Goal: Task Accomplishment & Management: Manage account settings

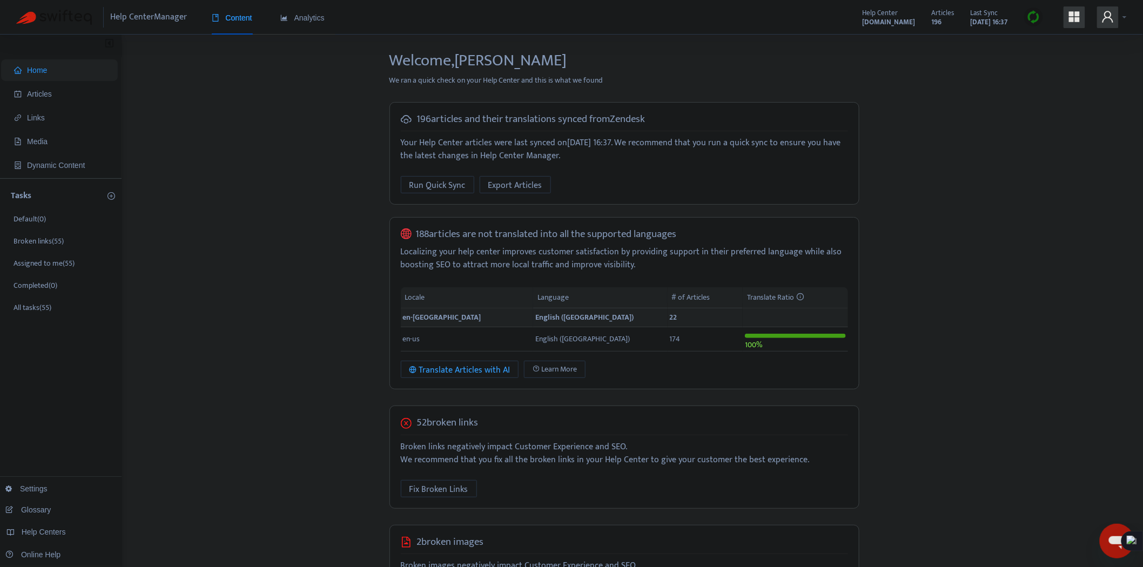
click at [1106, 19] on icon "user" at bounding box center [1107, 16] width 13 height 13
click at [1051, 102] on span "Help Centers" at bounding box center [1046, 108] width 40 height 12
click at [861, 103] on link "[DOMAIN_NAME]" at bounding box center [870, 104] width 66 height 12
click at [48, 95] on span "Articles" at bounding box center [39, 94] width 25 height 9
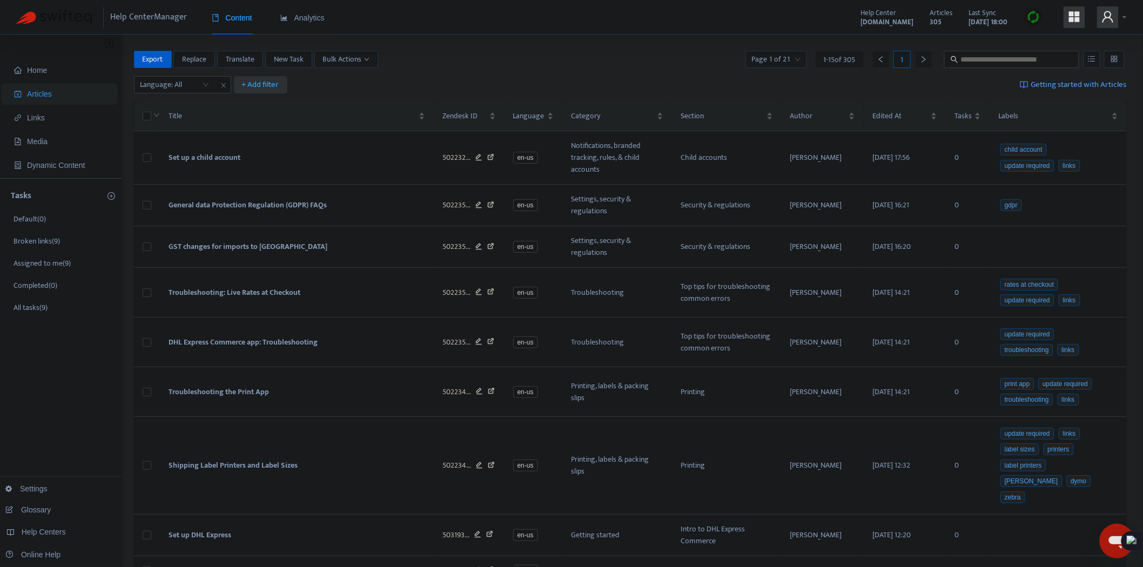
click at [237, 86] on button "+ Add filter" at bounding box center [260, 84] width 53 height 17
click at [263, 157] on span "Section" at bounding box center [277, 158] width 68 height 12
click at [262, 85] on div "Click to sort ascending" at bounding box center [297, 94] width 85 height 18
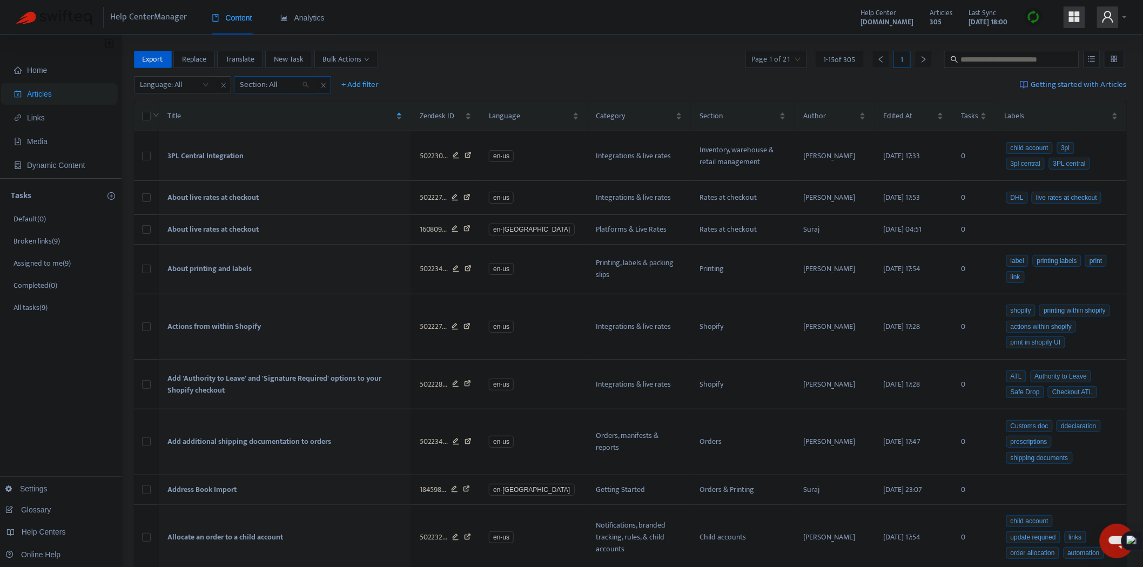
click at [257, 86] on div at bounding box center [269, 84] width 65 height 13
type input "*****"
click at [322, 89] on span "close" at bounding box center [324, 85] width 14 height 13
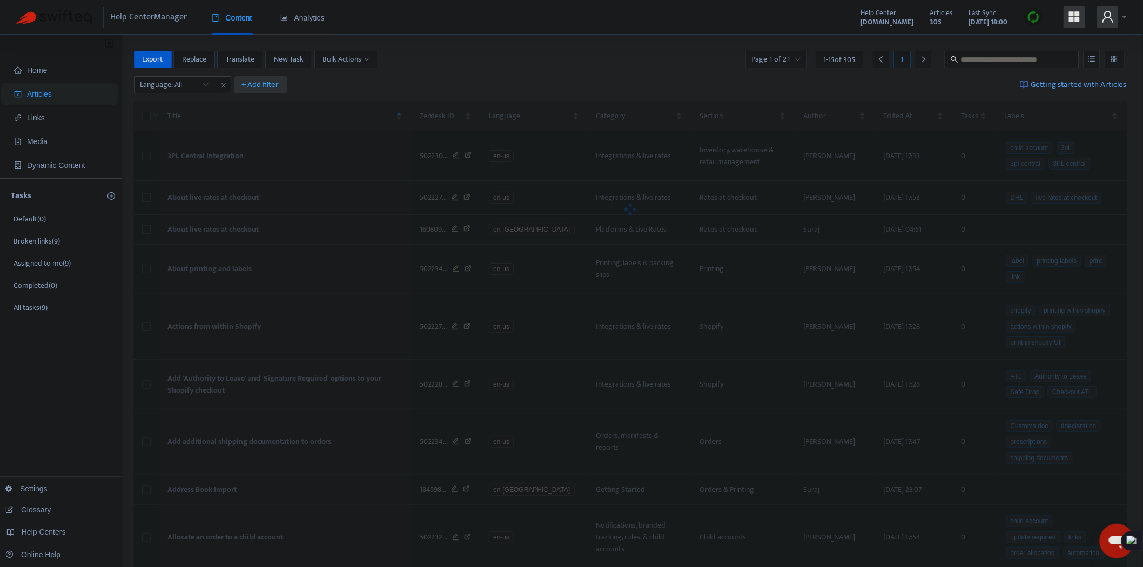
click at [274, 79] on span "+ Add filter" at bounding box center [260, 84] width 37 height 13
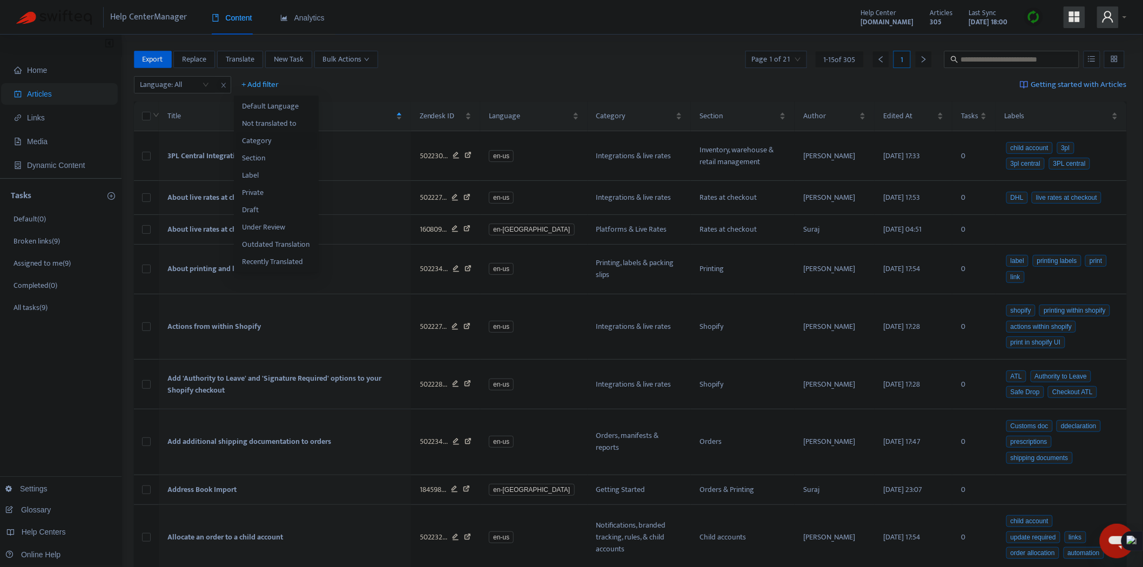
click at [273, 139] on span "Category" at bounding box center [277, 141] width 68 height 12
click at [297, 85] on div "Click to sort descending" at bounding box center [297, 94] width 89 height 18
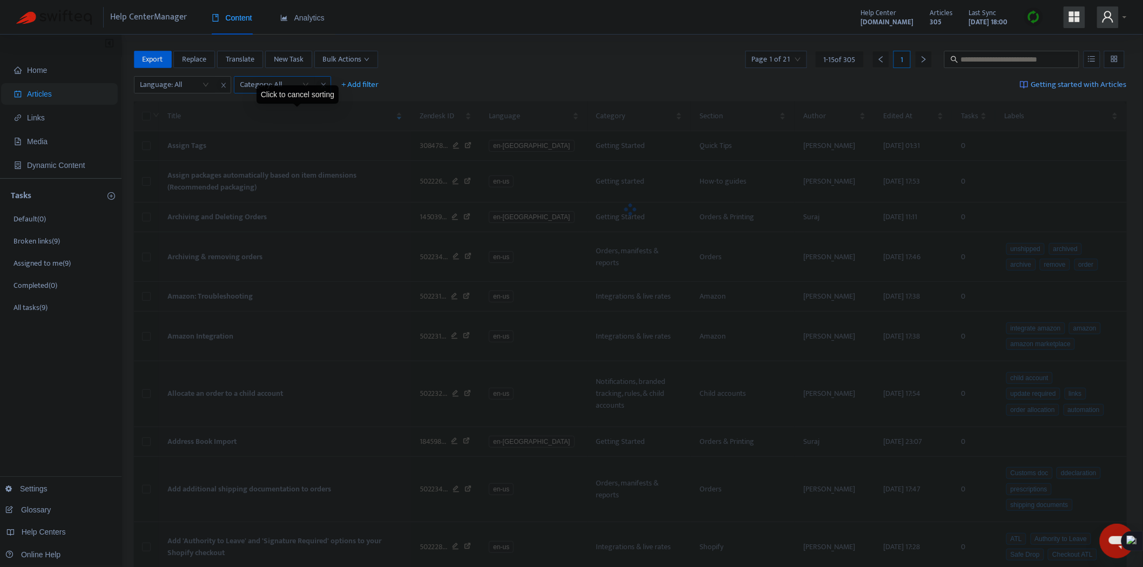
click at [272, 83] on div at bounding box center [269, 84] width 65 height 13
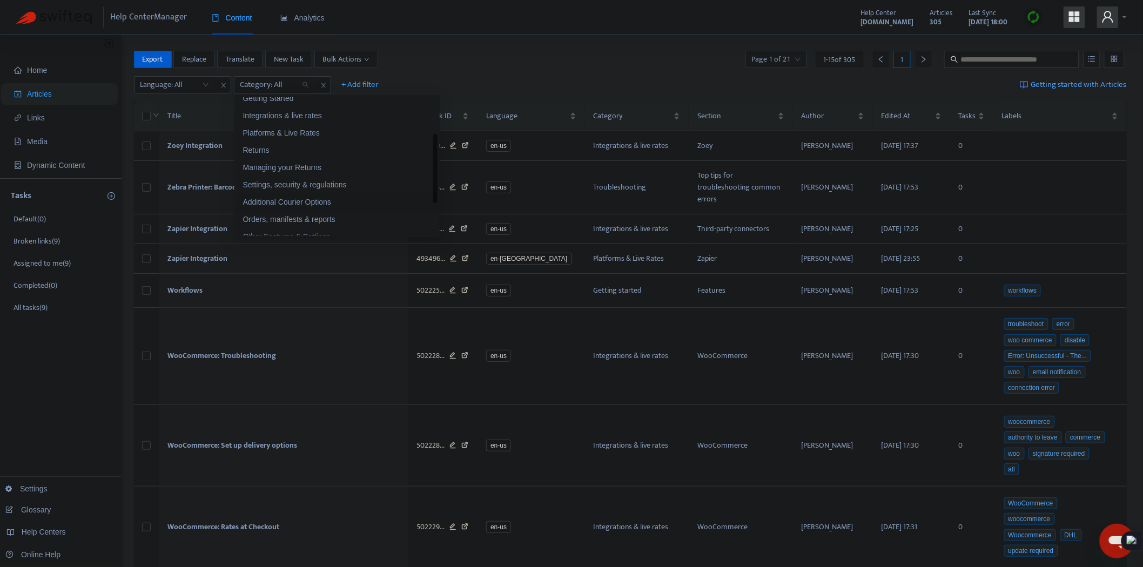
scroll to position [79, 0]
click at [312, 200] on div "Orders, manifests & reports" at bounding box center [337, 200] width 188 height 12
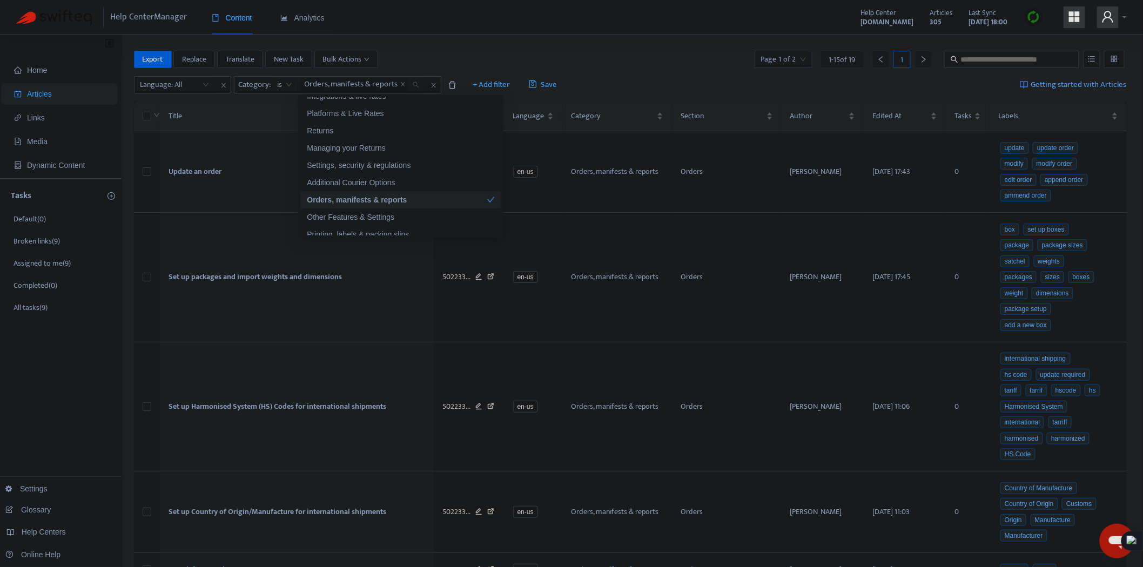
click at [730, 68] on div "Export Replace Translate New Task Bulk Actions Page 1 of 2 1 - 15 of 19 1" at bounding box center [630, 59] width 993 height 17
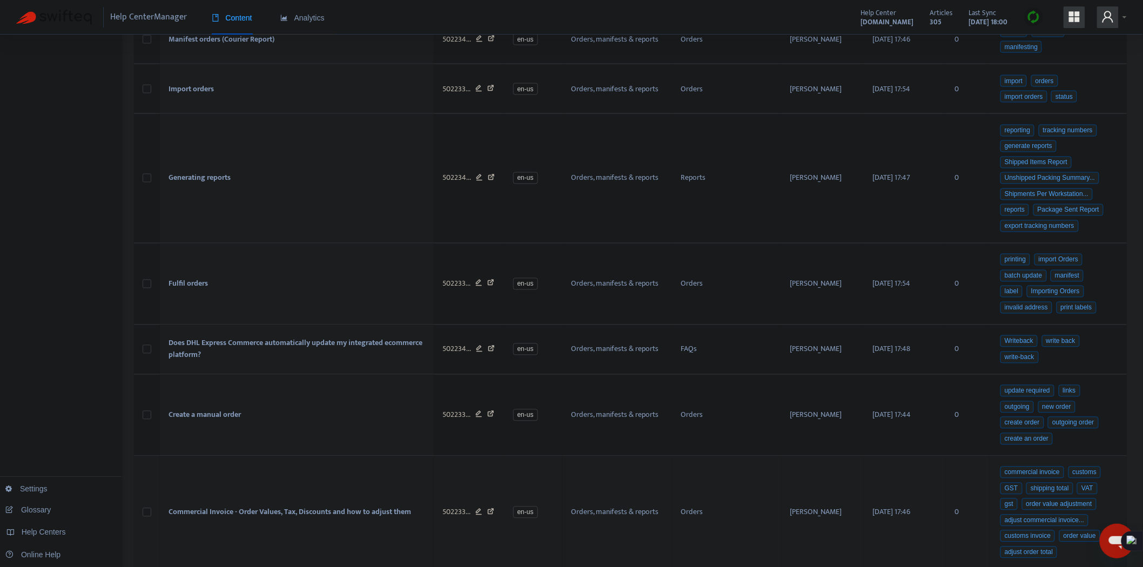
scroll to position [793, 0]
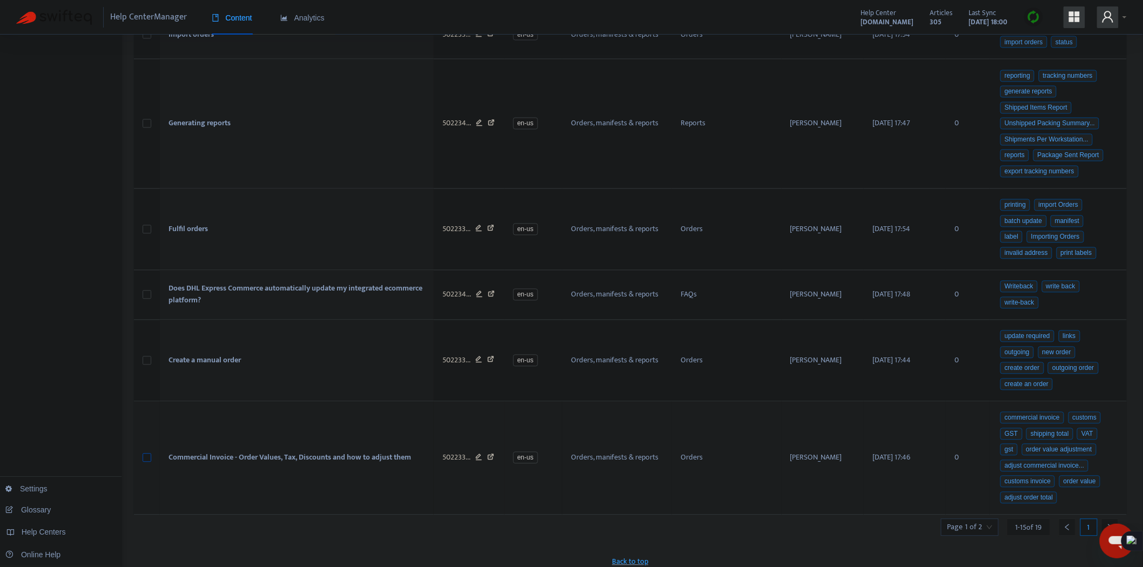
click at [149, 455] on label at bounding box center [147, 458] width 9 height 12
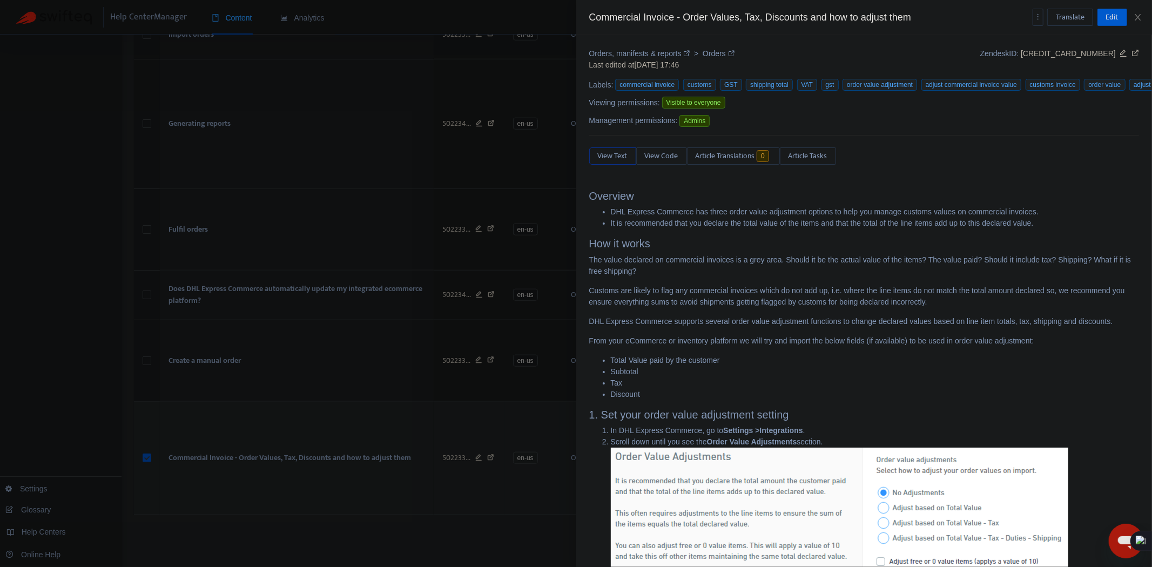
click at [300, 358] on div at bounding box center [576, 283] width 1152 height 567
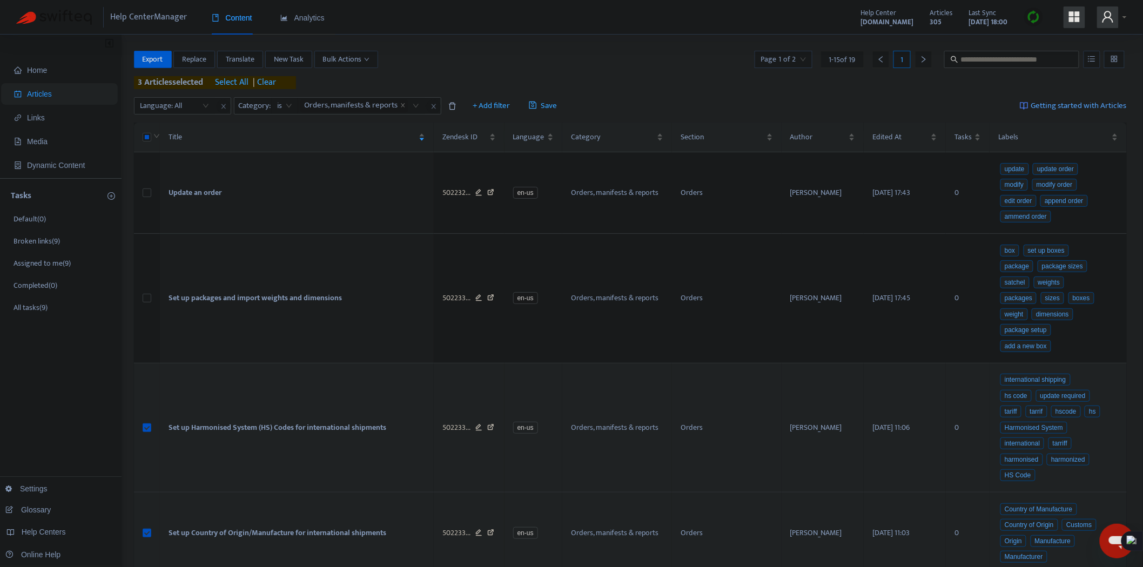
click at [788, 64] on input "search" at bounding box center [783, 59] width 45 height 16
click at [890, 112] on span "15" at bounding box center [905, 115] width 68 height 16
drag, startPoint x: 882, startPoint y: 190, endPoint x: 867, endPoint y: 191, distance: 15.2
click at [882, 190] on div "20" at bounding box center [967, 189] width 188 height 12
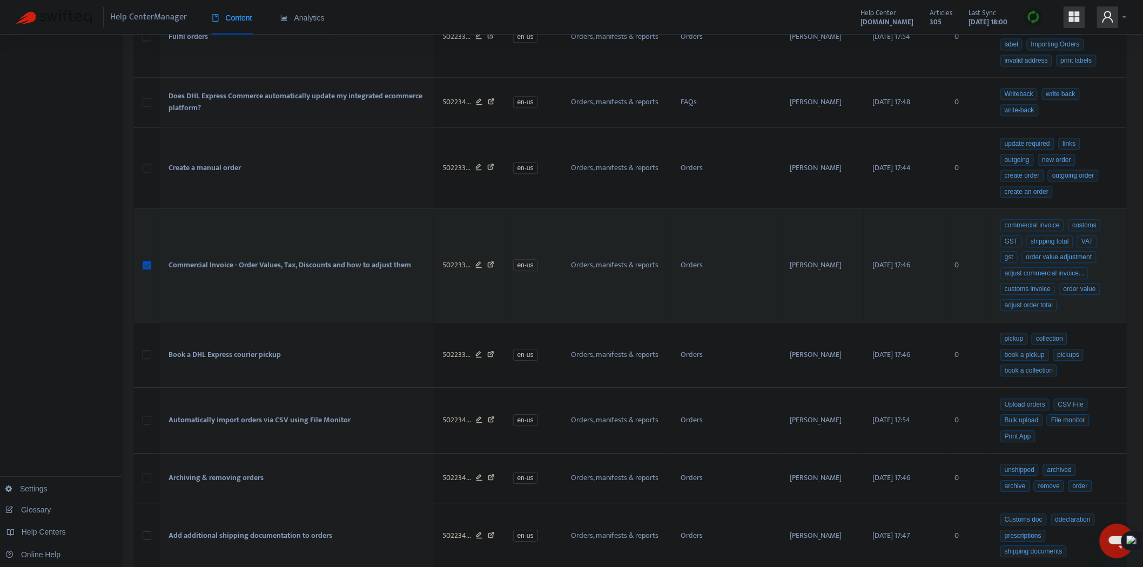
scroll to position [1041, 0]
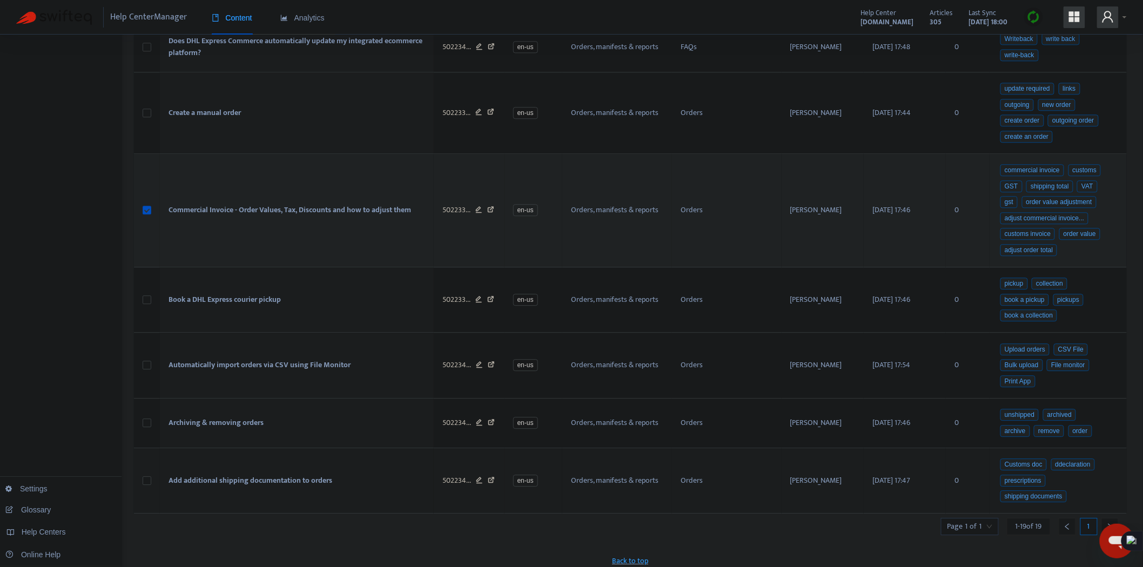
click at [152, 470] on td at bounding box center [147, 481] width 26 height 66
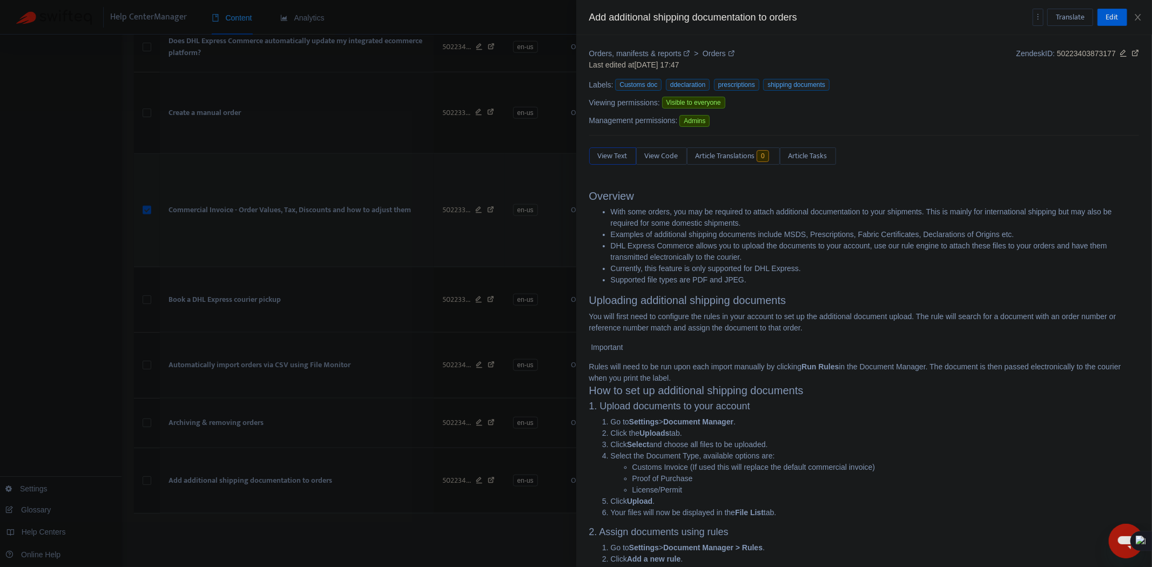
click at [349, 427] on div at bounding box center [576, 283] width 1152 height 567
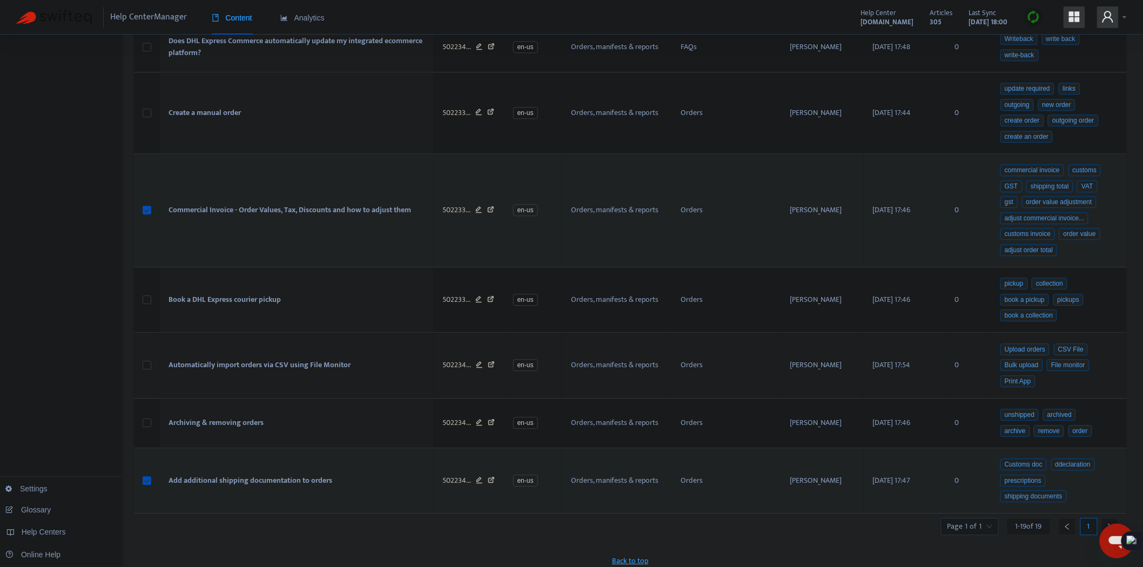
scroll to position [0, 0]
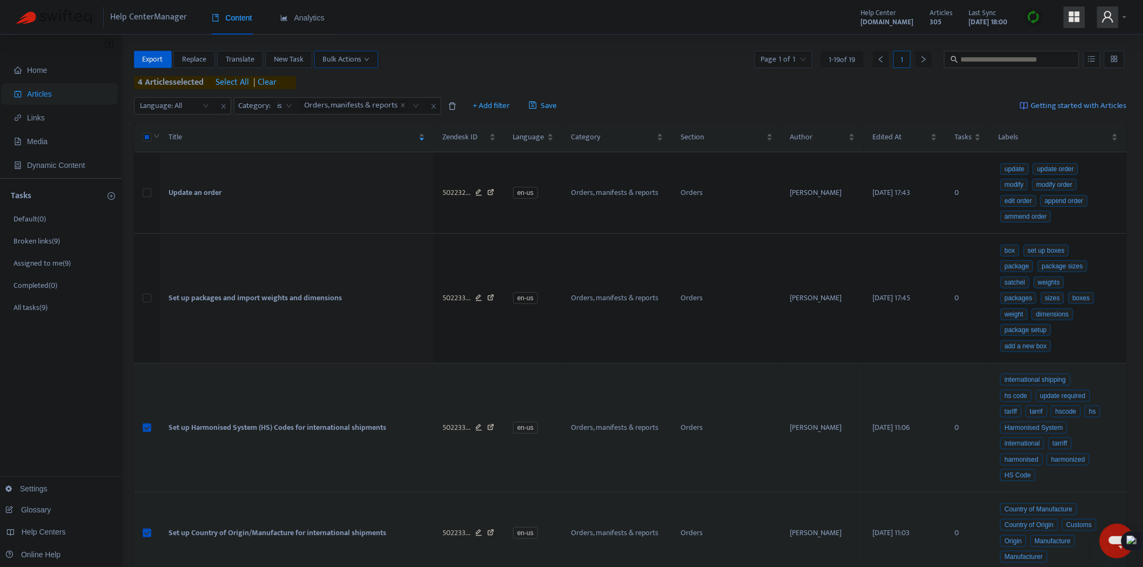
click at [360, 59] on span "Bulk Actions" at bounding box center [346, 59] width 46 height 12
click at [364, 131] on span "Change Location" at bounding box center [350, 132] width 53 height 12
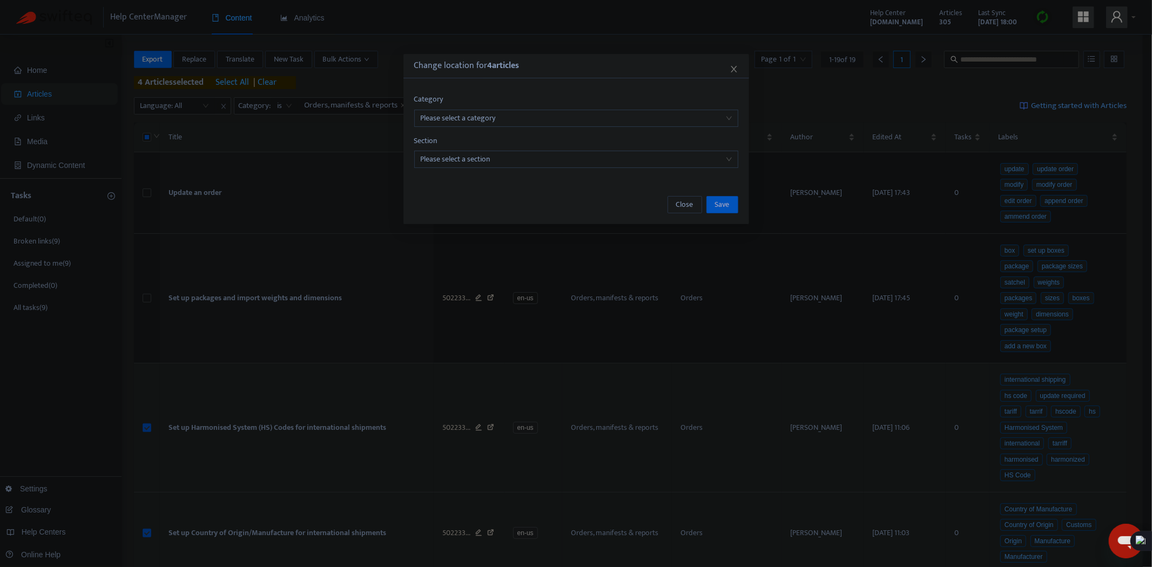
click at [478, 112] on input "search" at bounding box center [576, 118] width 311 height 16
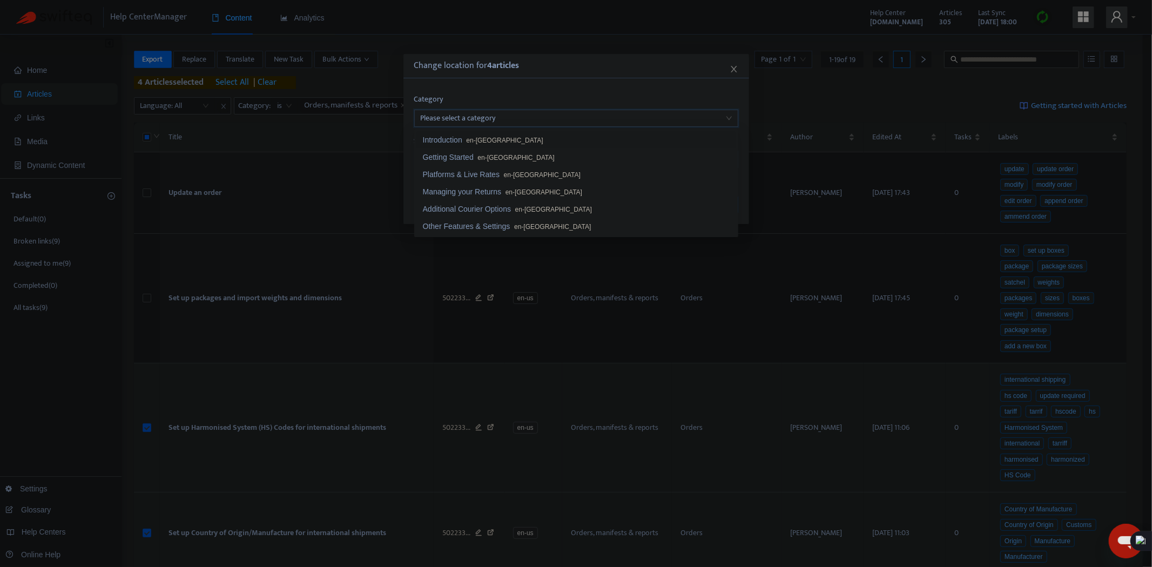
click at [481, 115] on input "search" at bounding box center [576, 118] width 311 height 16
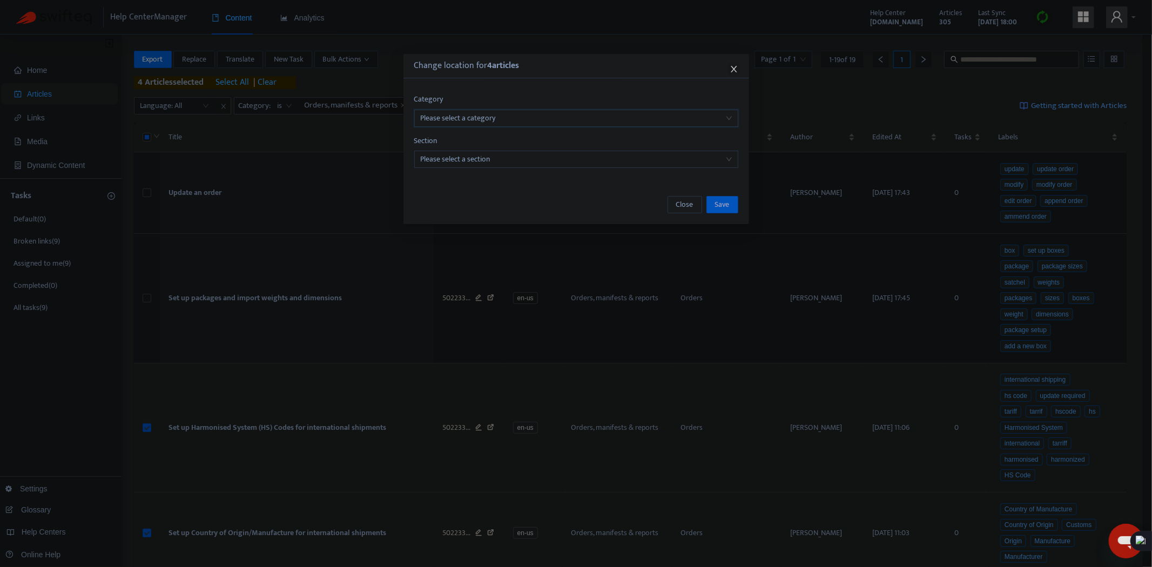
click at [738, 66] on span "Close" at bounding box center [734, 69] width 12 height 9
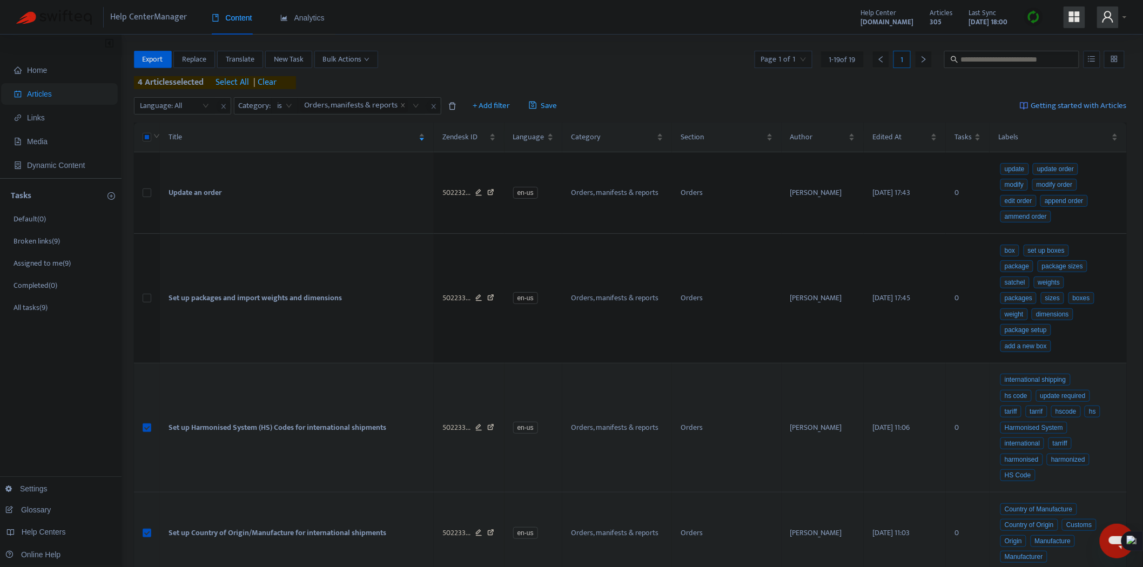
click at [1027, 17] on img at bounding box center [1034, 17] width 14 height 14
click at [1059, 55] on link "Full Sync" at bounding box center [1052, 56] width 39 height 12
click at [331, 62] on span "Bulk Actions" at bounding box center [346, 59] width 46 height 12
click at [374, 131] on span "Change Location" at bounding box center [350, 132] width 53 height 12
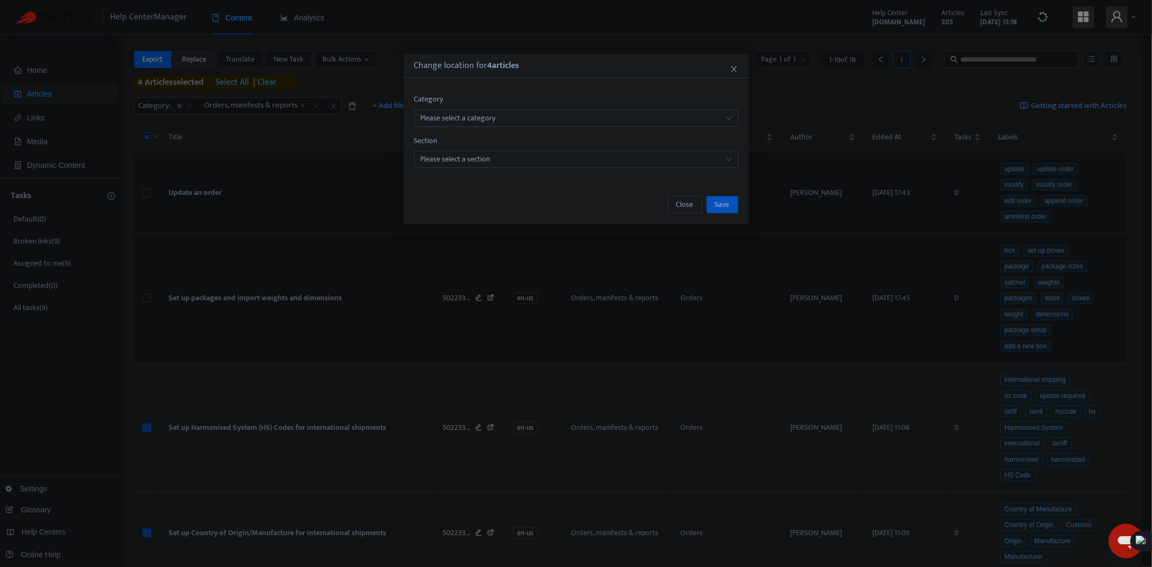
click at [494, 109] on div "Category Please select a category" at bounding box center [576, 109] width 324 height 33
click at [496, 119] on input "search" at bounding box center [576, 118] width 311 height 16
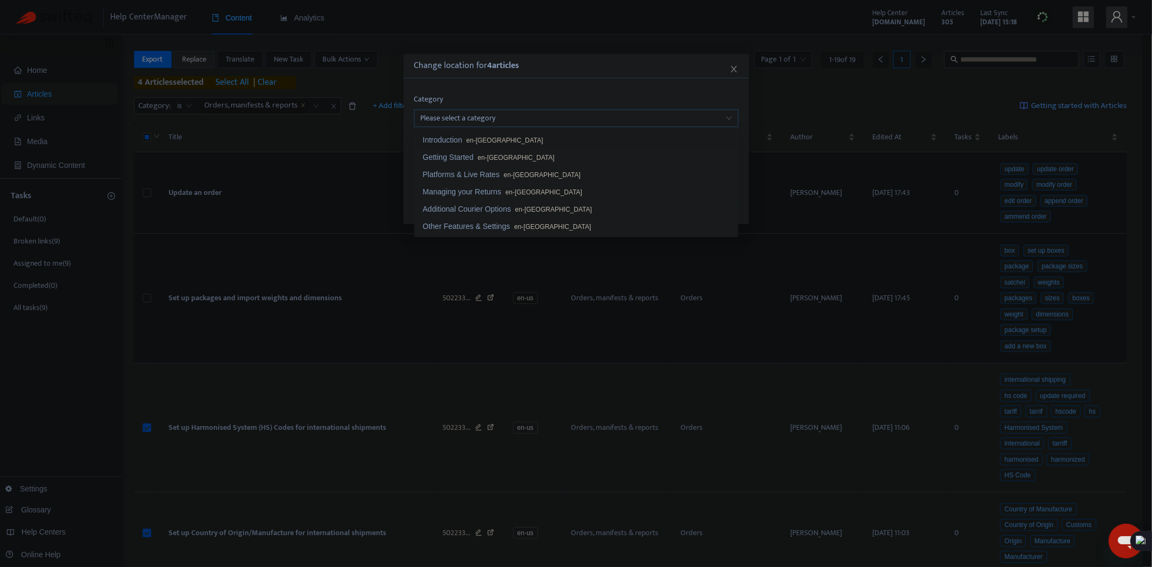
click at [532, 68] on div "Change location for 4 article s" at bounding box center [576, 65] width 324 height 13
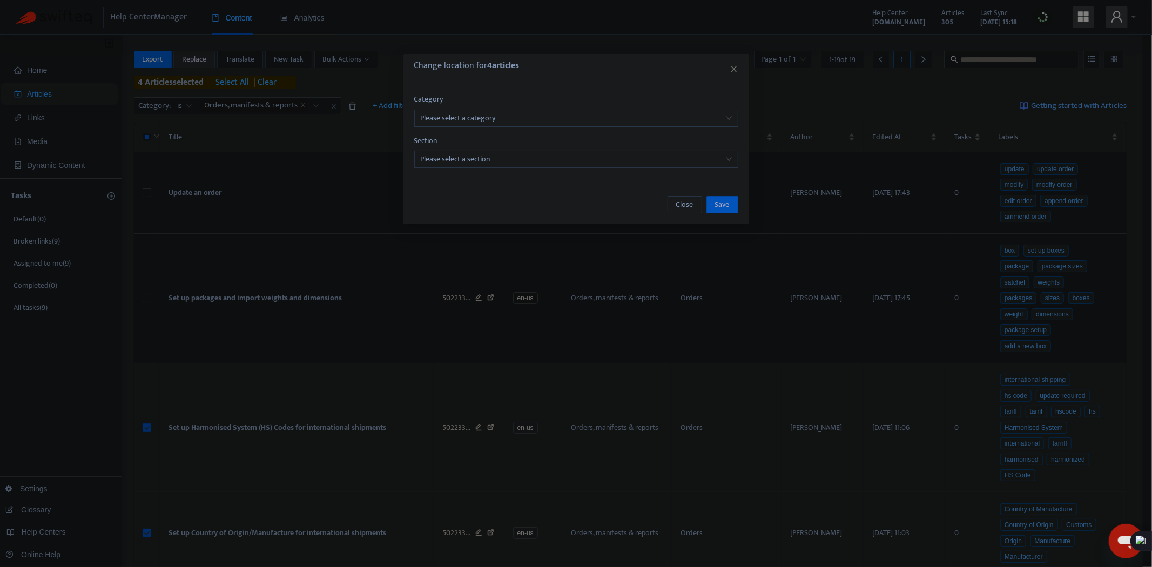
click at [487, 126] on input "search" at bounding box center [576, 118] width 311 height 16
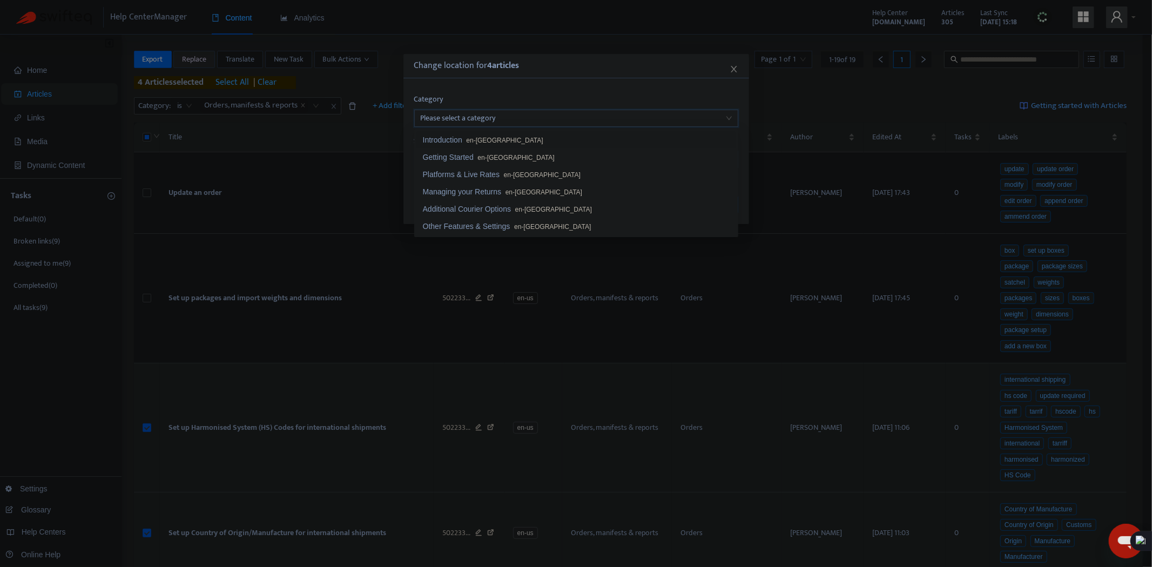
click at [520, 122] on input "search" at bounding box center [576, 118] width 311 height 16
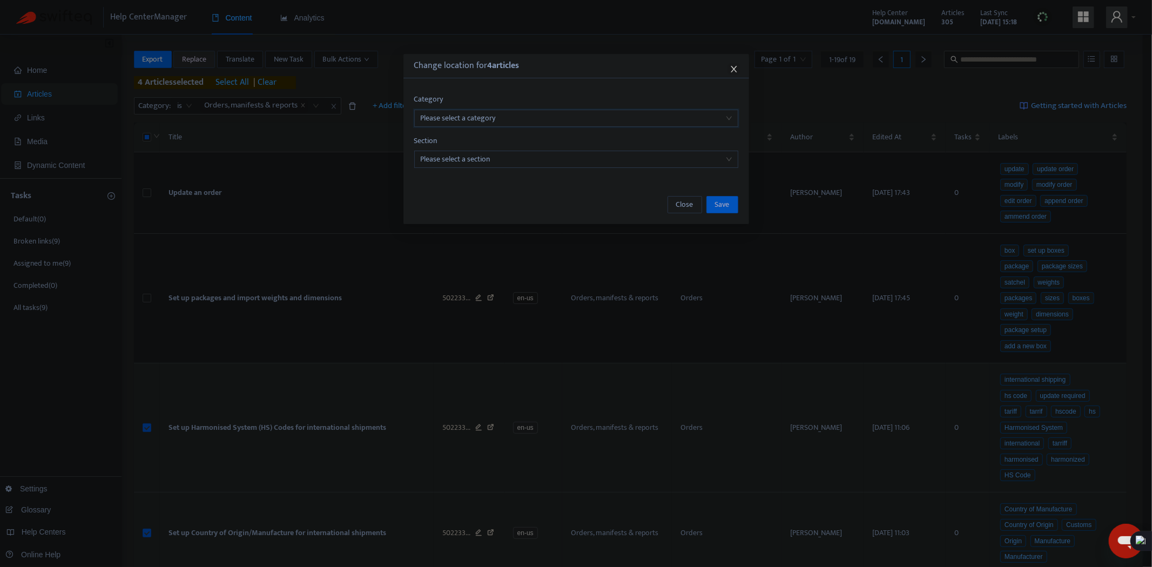
click at [732, 68] on icon "close" at bounding box center [734, 69] width 6 height 6
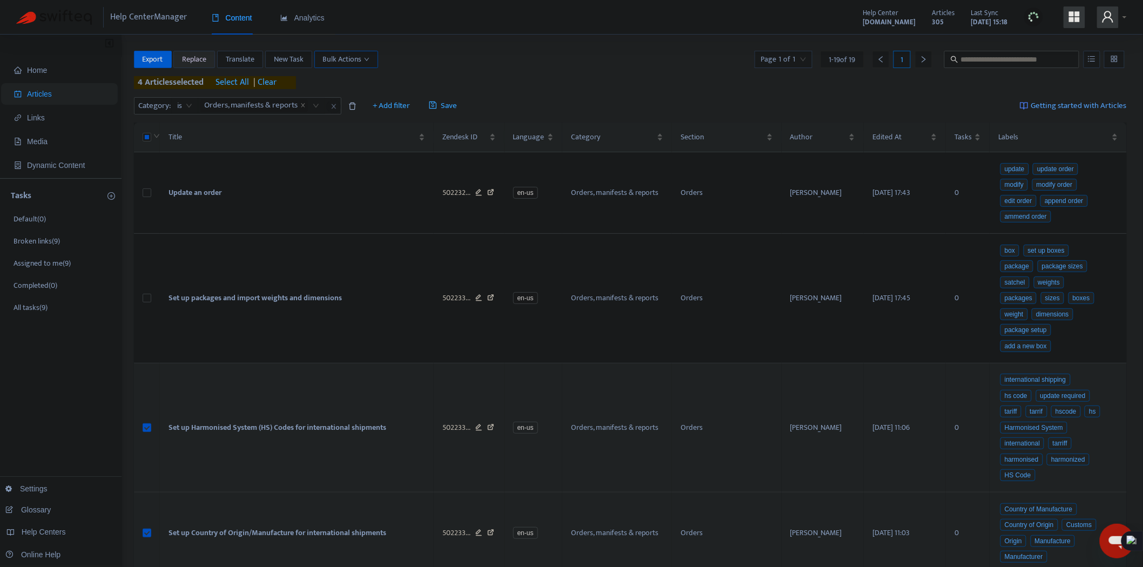
click at [352, 59] on span "Bulk Actions" at bounding box center [346, 59] width 46 height 12
click at [374, 132] on span "Change Location" at bounding box center [350, 132] width 53 height 12
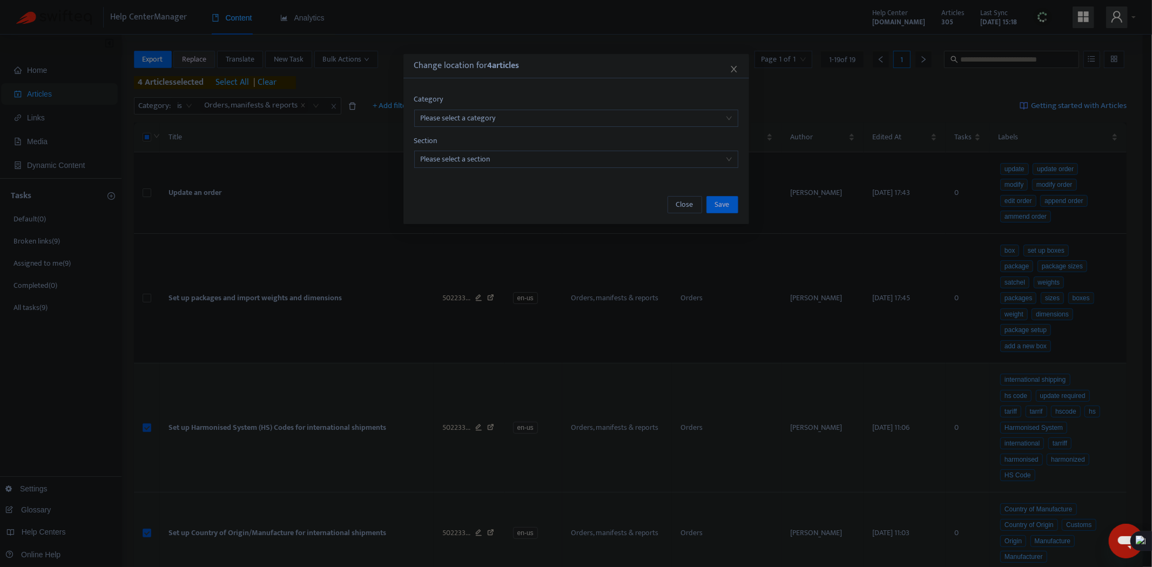
click at [488, 119] on input "search" at bounding box center [576, 118] width 311 height 16
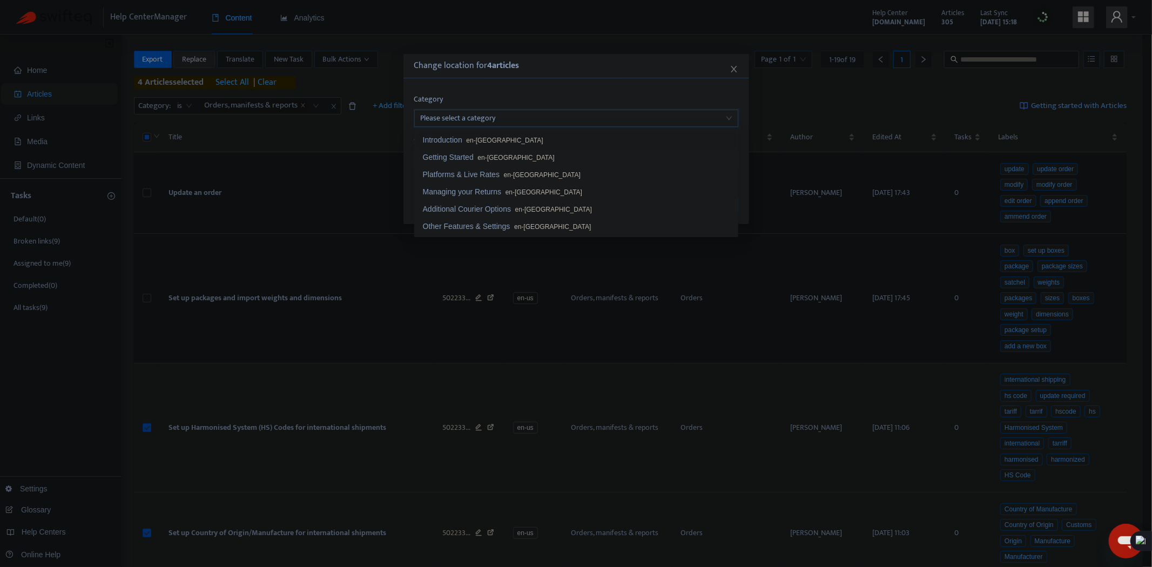
click at [493, 58] on strong "4 article s" at bounding box center [504, 65] width 32 height 15
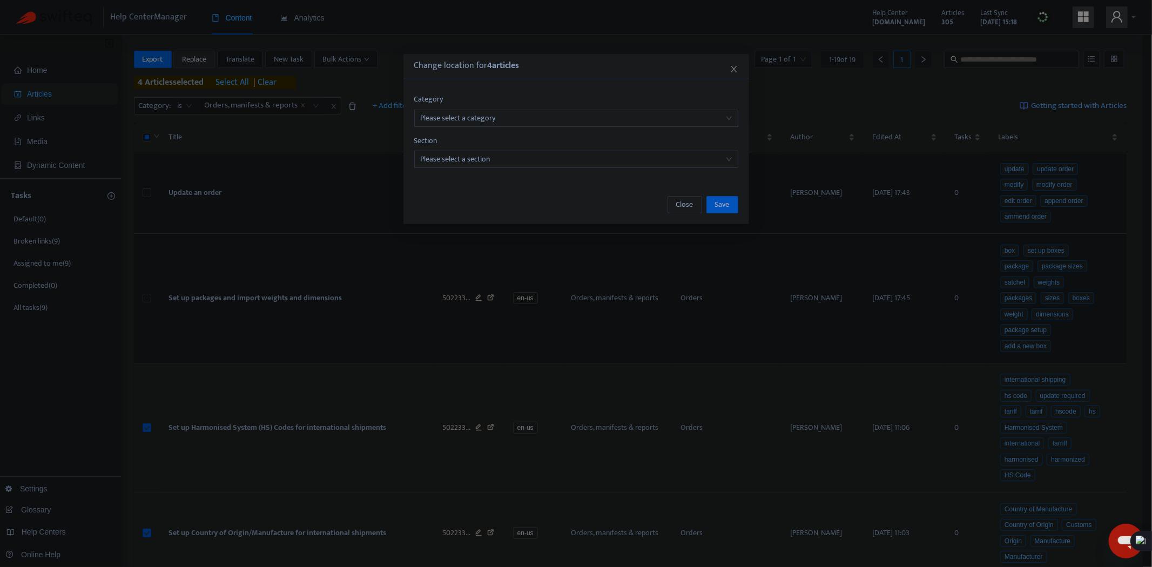
click at [735, 71] on icon "close" at bounding box center [734, 69] width 9 height 9
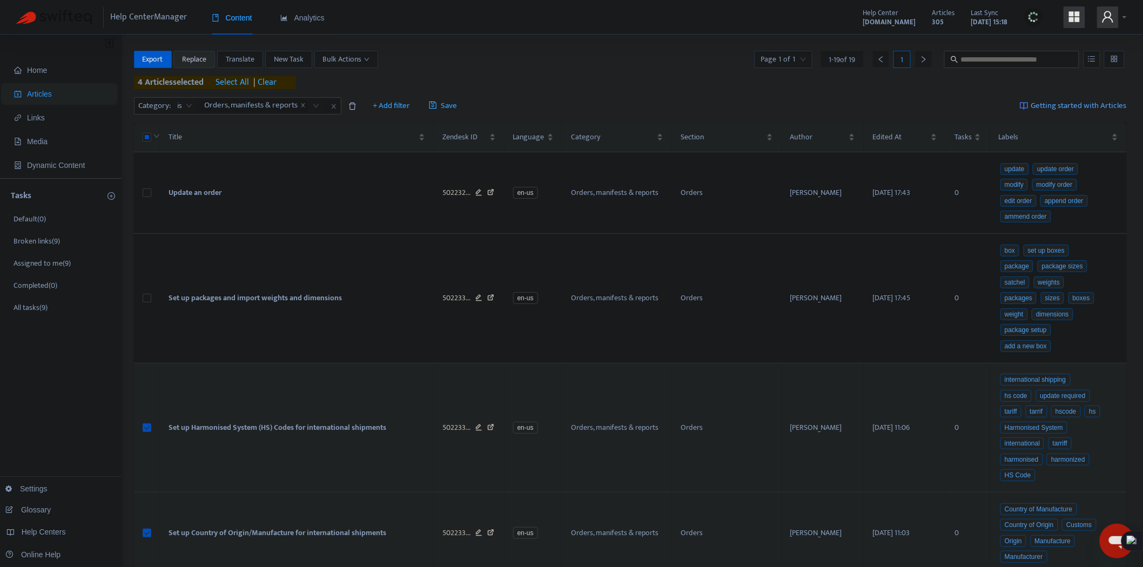
click at [535, 68] on div "Export Replace Translate New Task Bulk Actions Page 1 of 1 1 - 19 of 19 1" at bounding box center [630, 59] width 993 height 17
click at [277, 80] on span "| clear" at bounding box center [263, 82] width 27 height 13
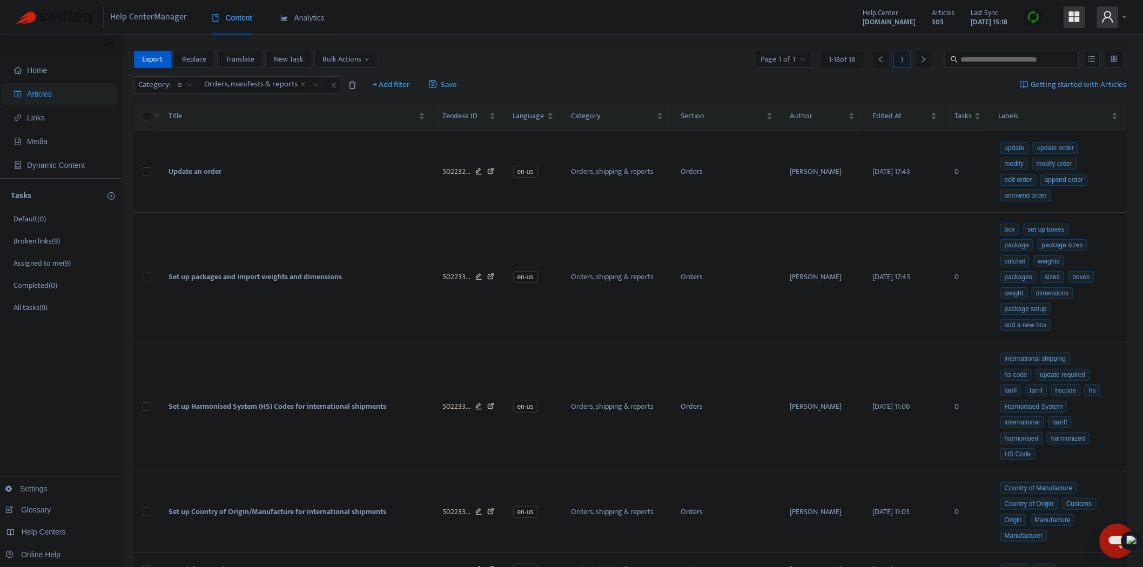
click at [1038, 22] on img at bounding box center [1034, 17] width 14 height 14
click at [1057, 38] on link "Quick Sync" at bounding box center [1056, 39] width 46 height 12
click at [281, 89] on span "Orders, shipping & reports" at bounding box center [250, 84] width 90 height 13
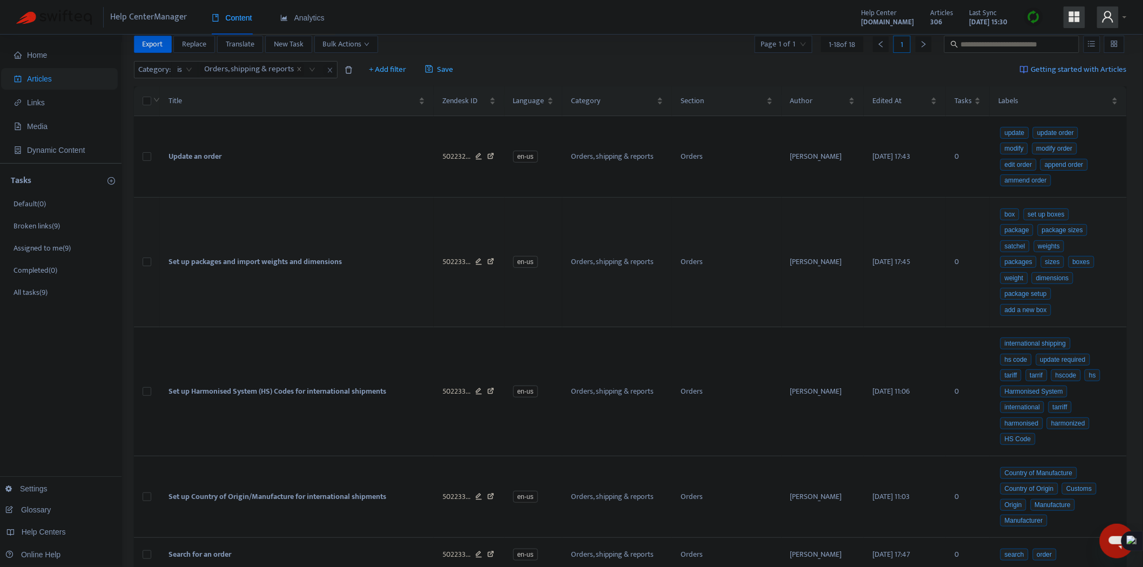
scroll to position [40, 0]
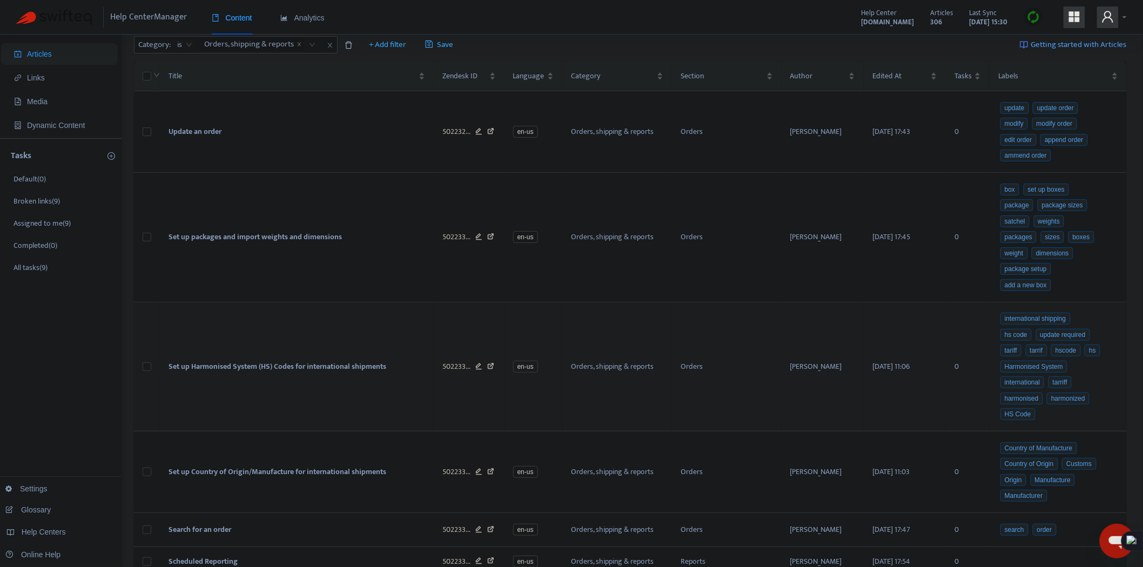
click at [153, 355] on td at bounding box center [147, 367] width 26 height 130
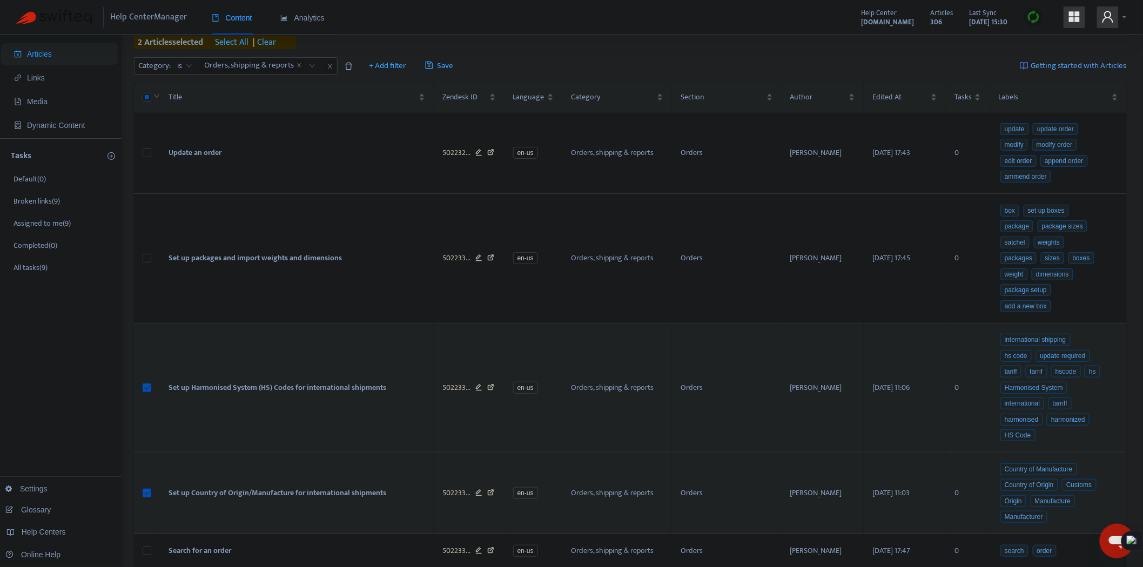
scroll to position [840, 0]
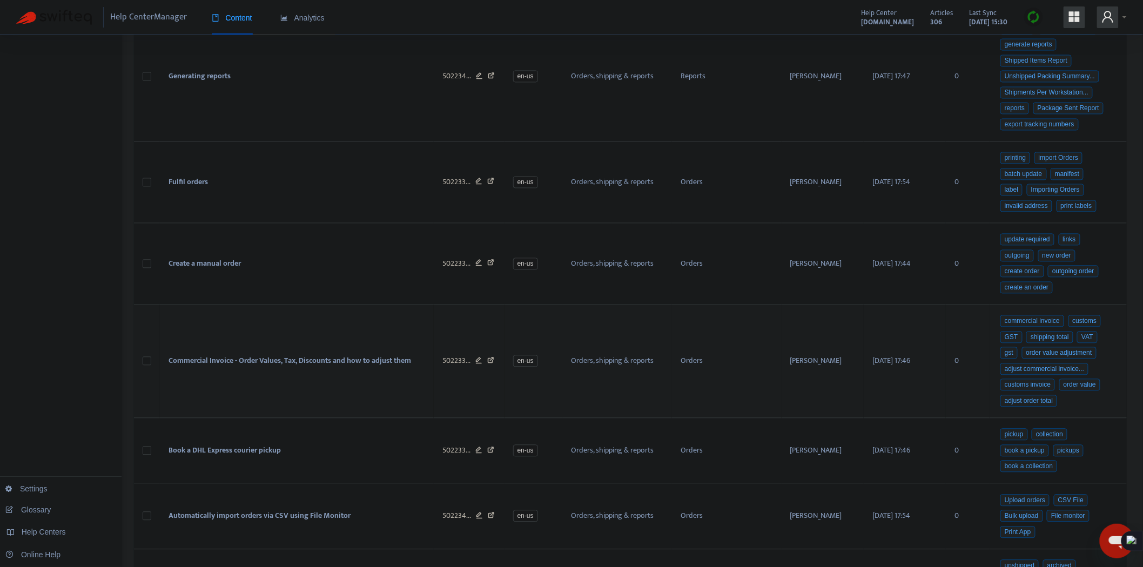
click at [149, 346] on td at bounding box center [147, 361] width 26 height 113
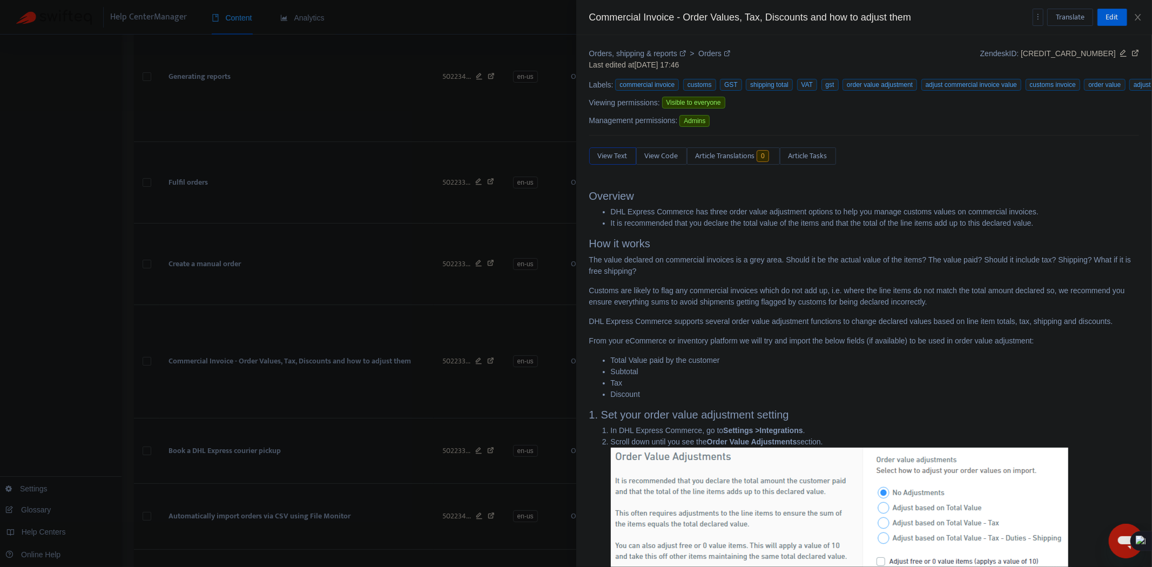
click at [147, 353] on div at bounding box center [576, 283] width 1152 height 567
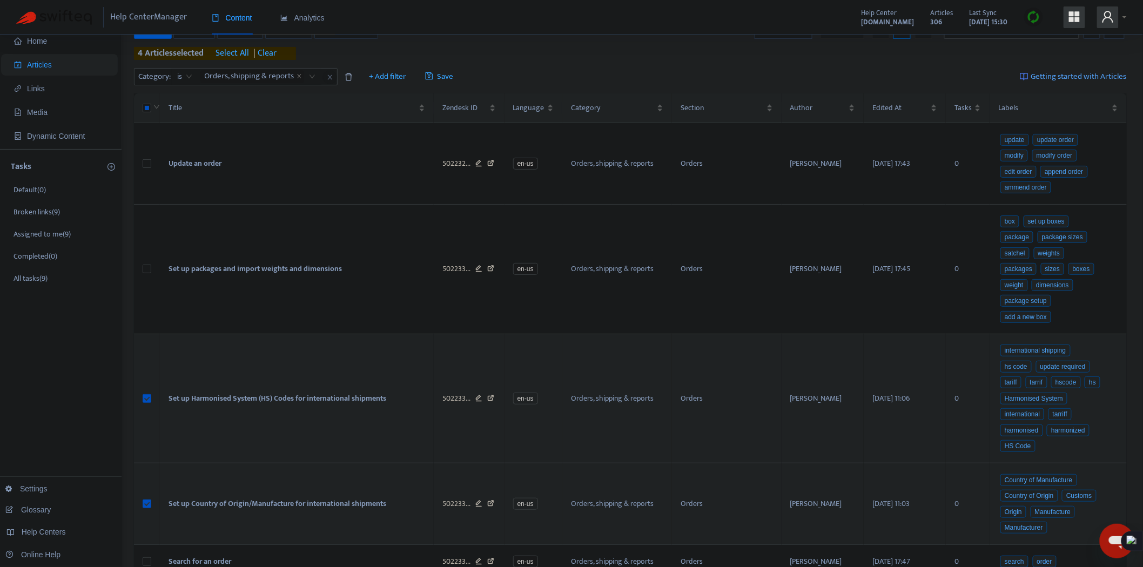
scroll to position [0, 0]
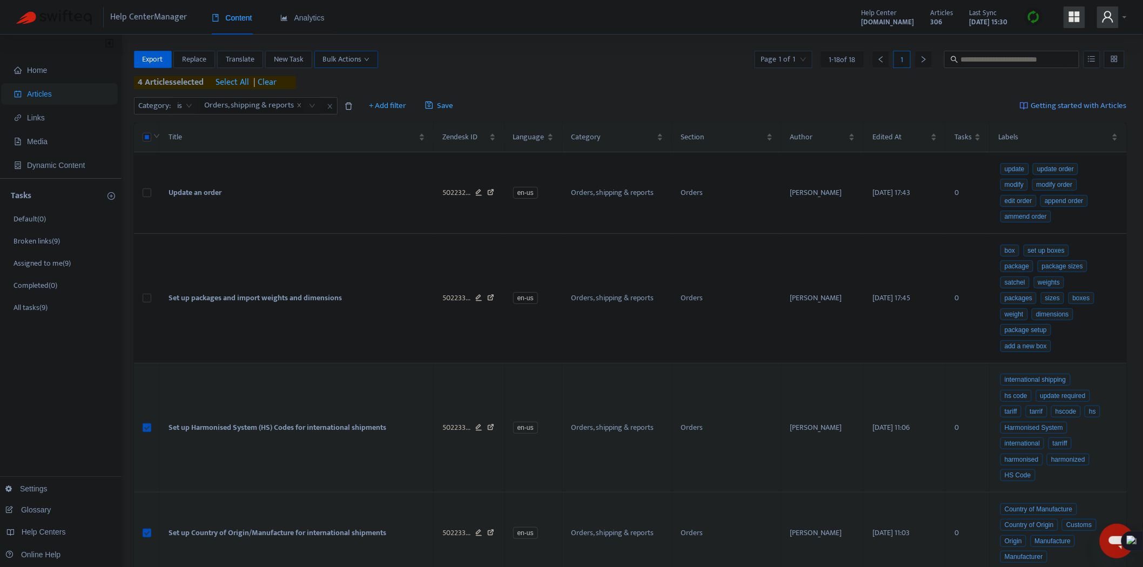
click at [343, 60] on span "Bulk Actions" at bounding box center [346, 59] width 46 height 12
click at [362, 130] on span "Change Location" at bounding box center [350, 132] width 53 height 12
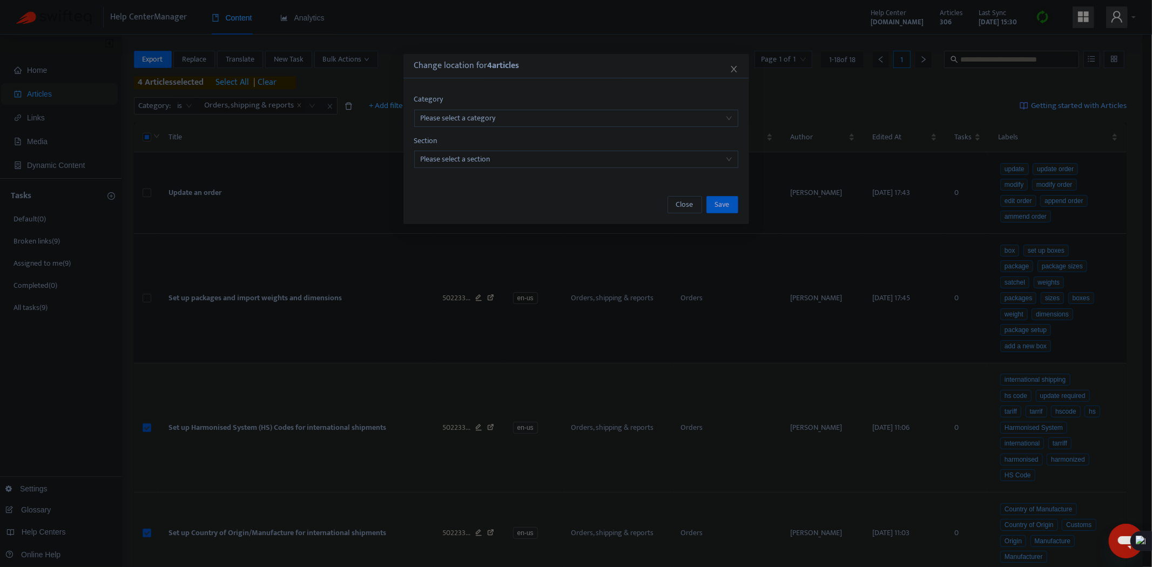
click at [468, 117] on input "search" at bounding box center [576, 118] width 311 height 16
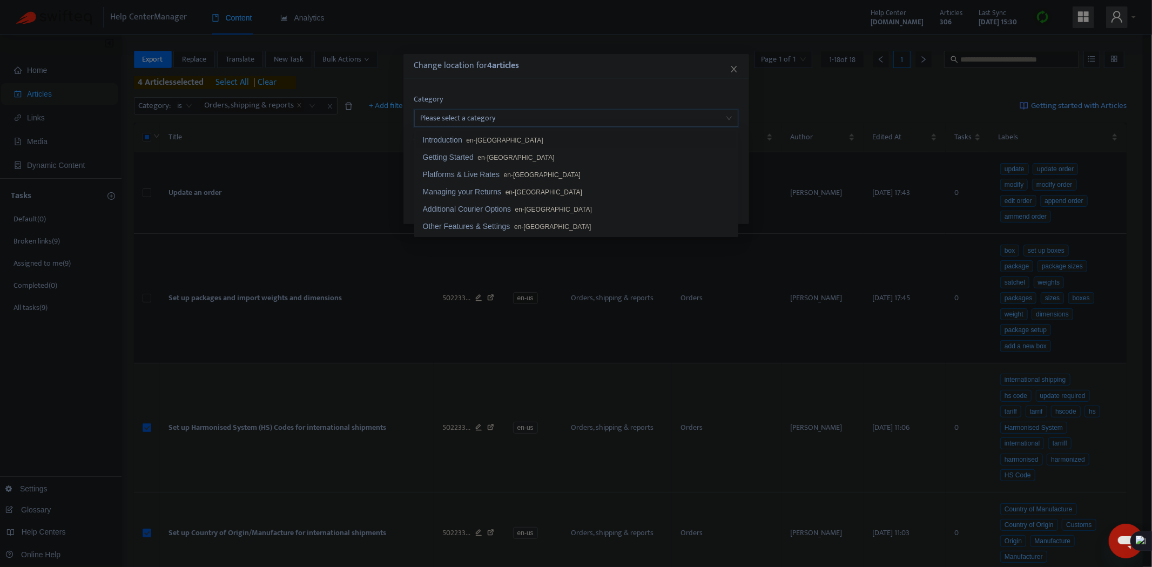
click at [455, 143] on div "Introduction en-gb" at bounding box center [576, 140] width 307 height 12
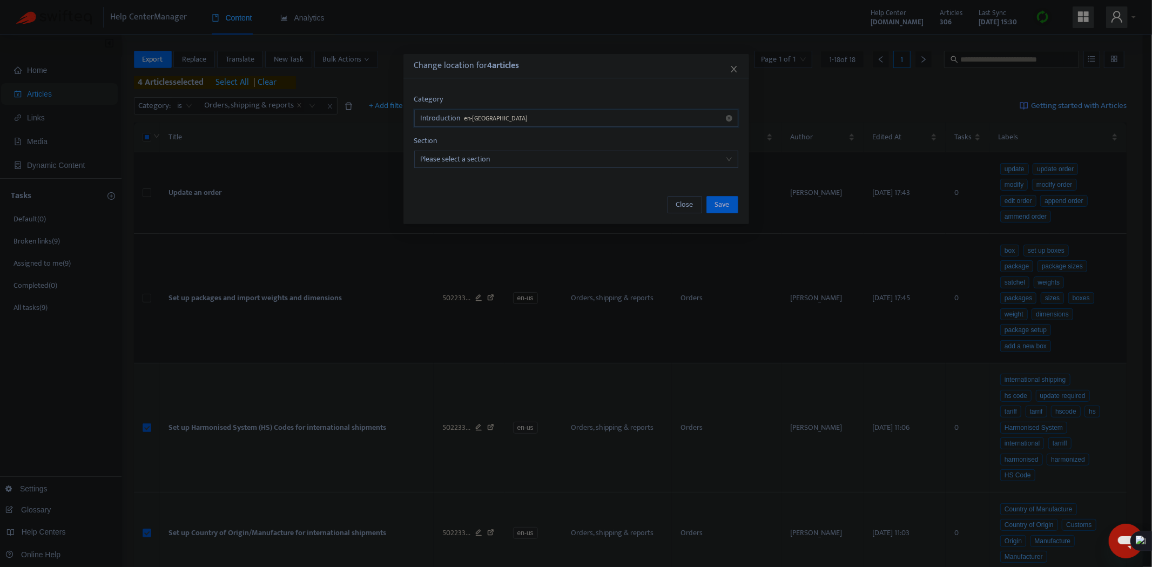
click at [481, 116] on span "Introduction en-gb" at bounding box center [576, 118] width 311 height 16
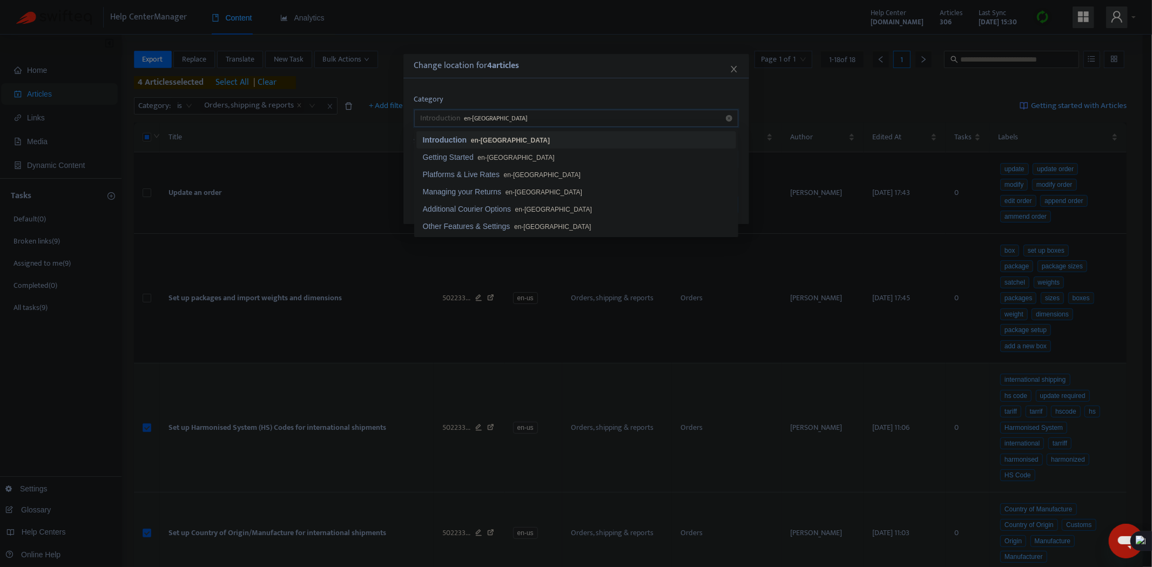
click at [481, 116] on span "Introduction en-gb" at bounding box center [576, 118] width 311 height 16
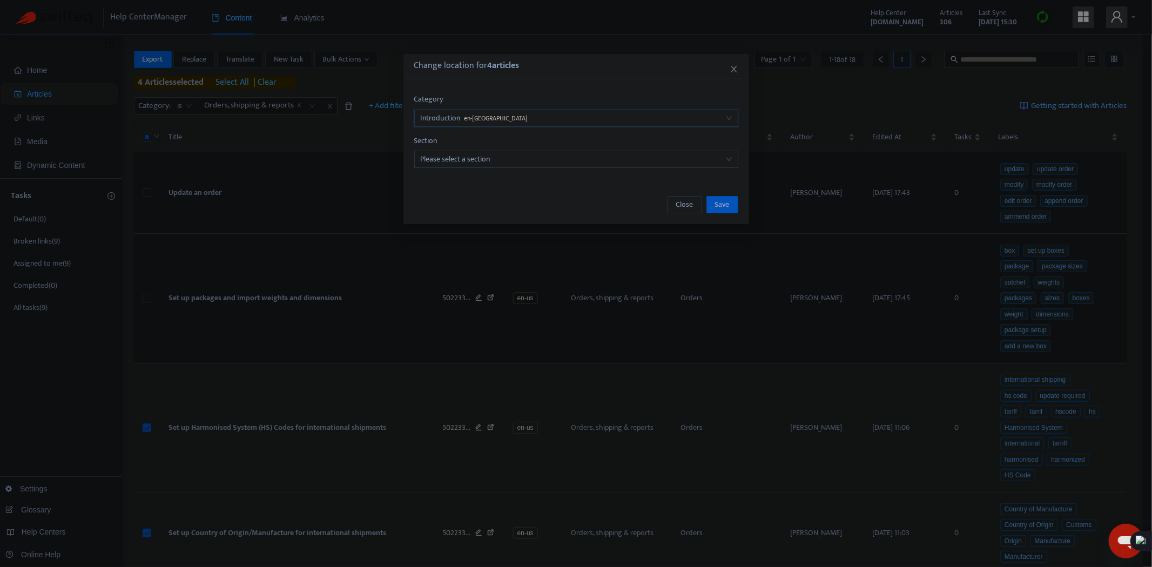
click at [484, 161] on input "search" at bounding box center [576, 159] width 311 height 16
click at [481, 110] on span "Introduction en-gb" at bounding box center [576, 118] width 311 height 16
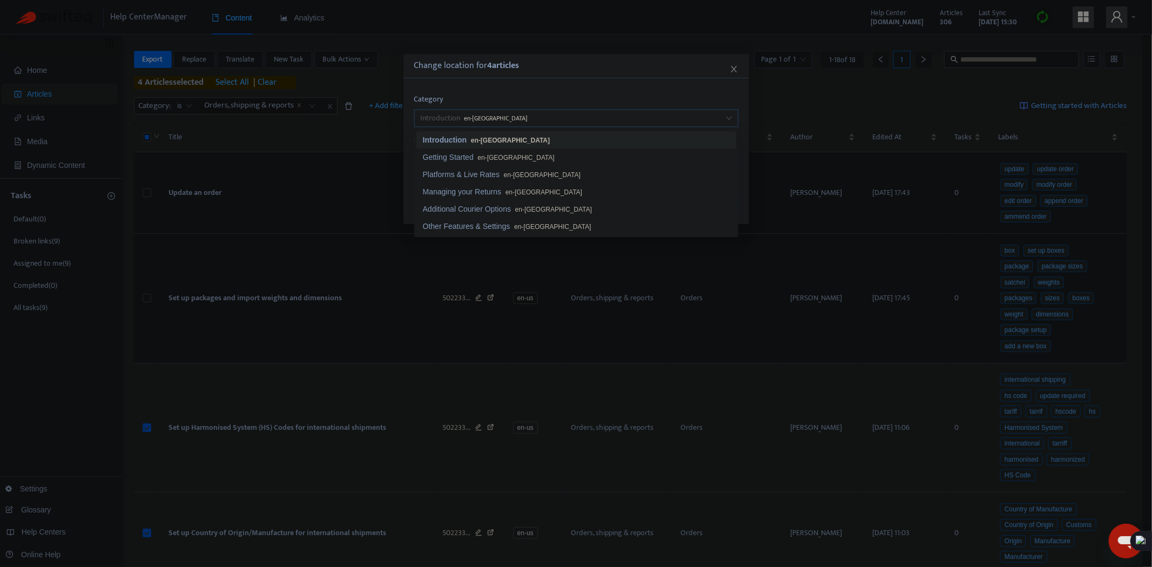
click at [487, 192] on div "Managing your Returns en-gb" at bounding box center [576, 192] width 307 height 12
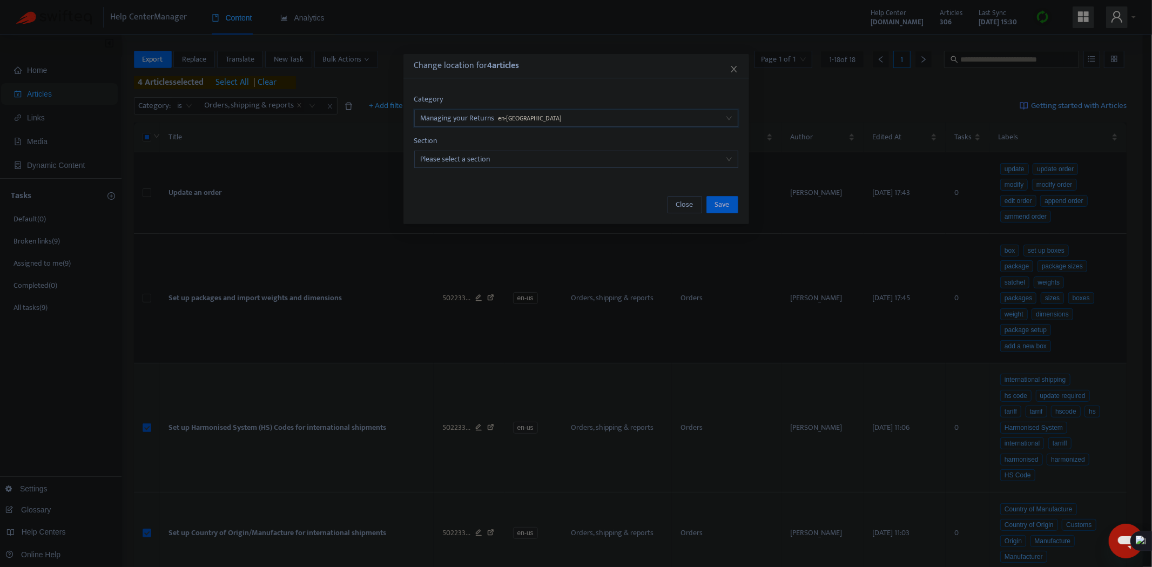
click at [482, 160] on input "search" at bounding box center [576, 159] width 311 height 16
click at [463, 120] on span "Managing your Returns en-gb" at bounding box center [576, 118] width 311 height 16
click at [735, 65] on icon "close" at bounding box center [734, 69] width 9 height 9
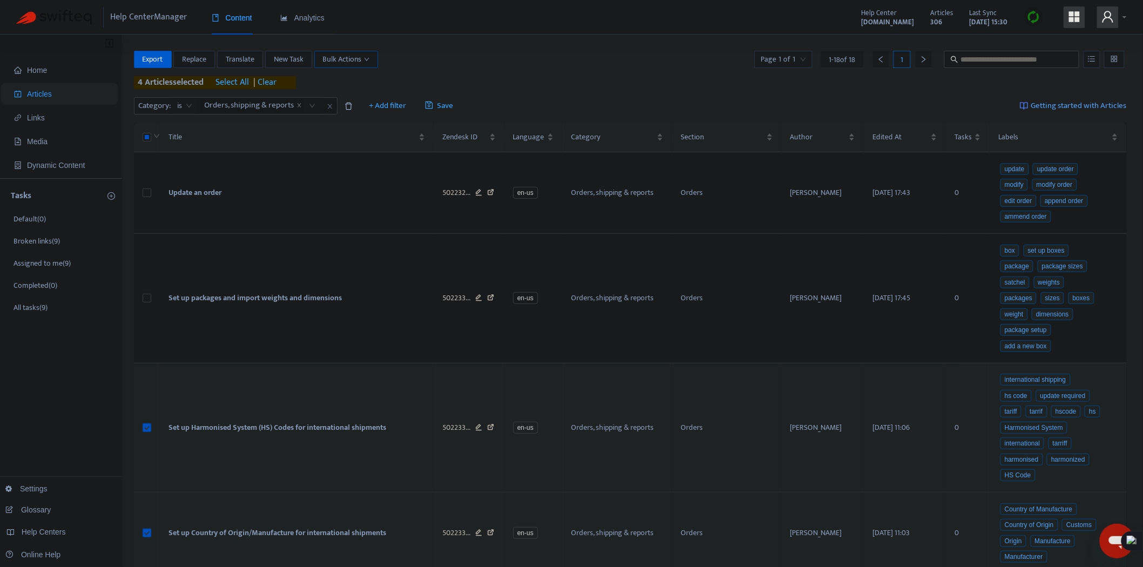
click at [341, 56] on span "Bulk Actions" at bounding box center [346, 59] width 46 height 12
click at [364, 131] on span "Change Location" at bounding box center [350, 132] width 53 height 12
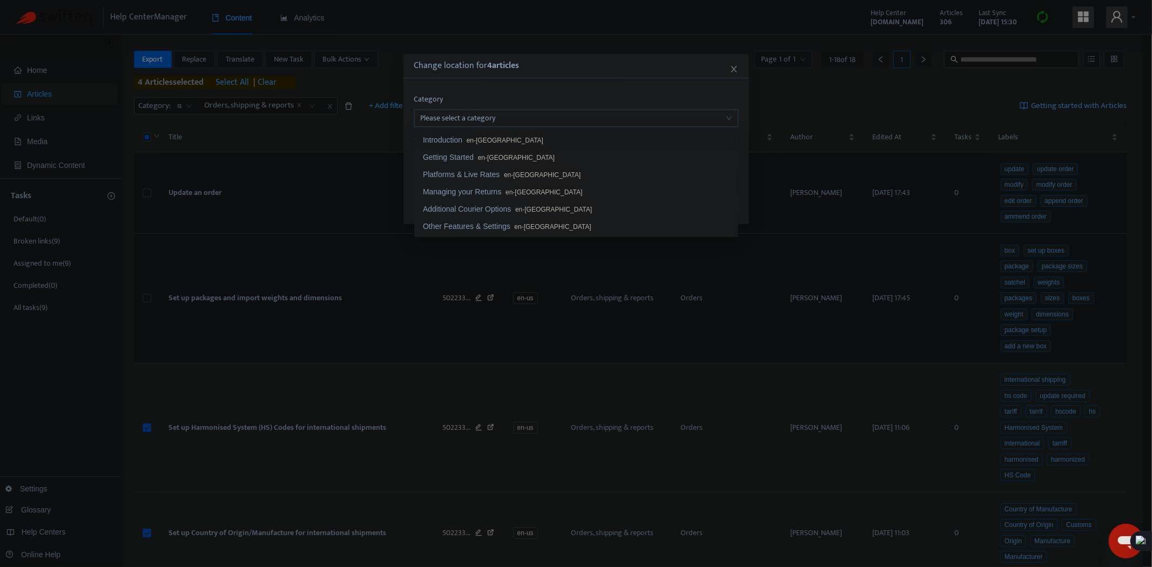
click at [555, 119] on input "search" at bounding box center [576, 118] width 311 height 16
